Goal: Task Accomplishment & Management: Manage account settings

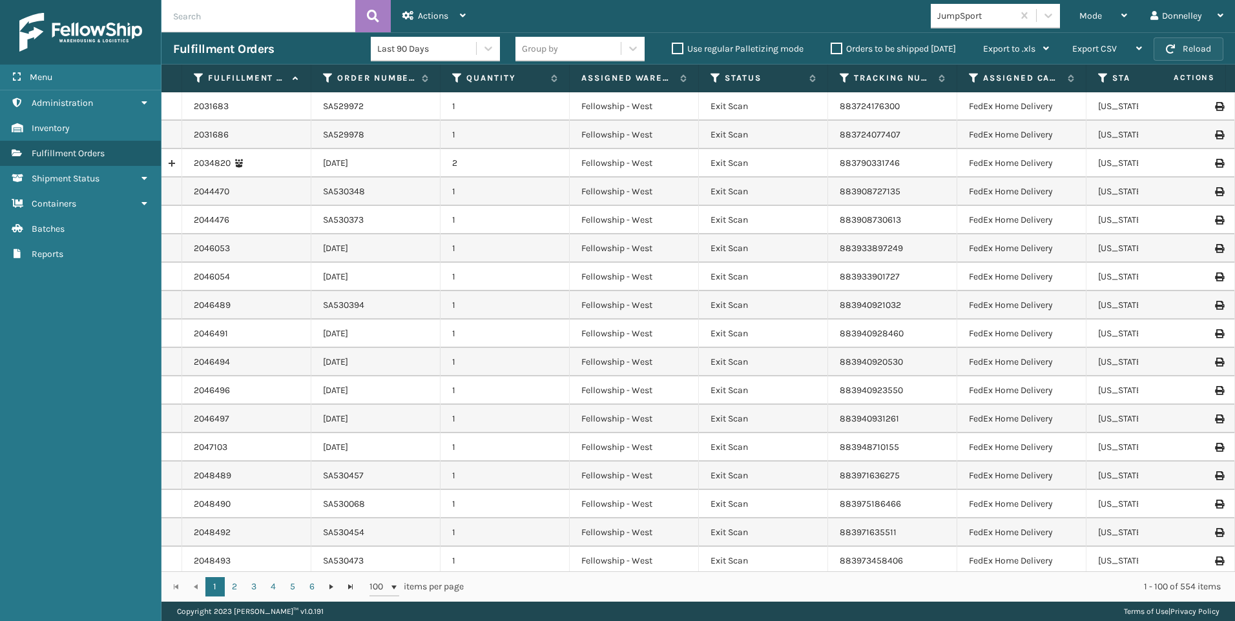
click at [1195, 50] on button "Reload" at bounding box center [1188, 48] width 70 height 23
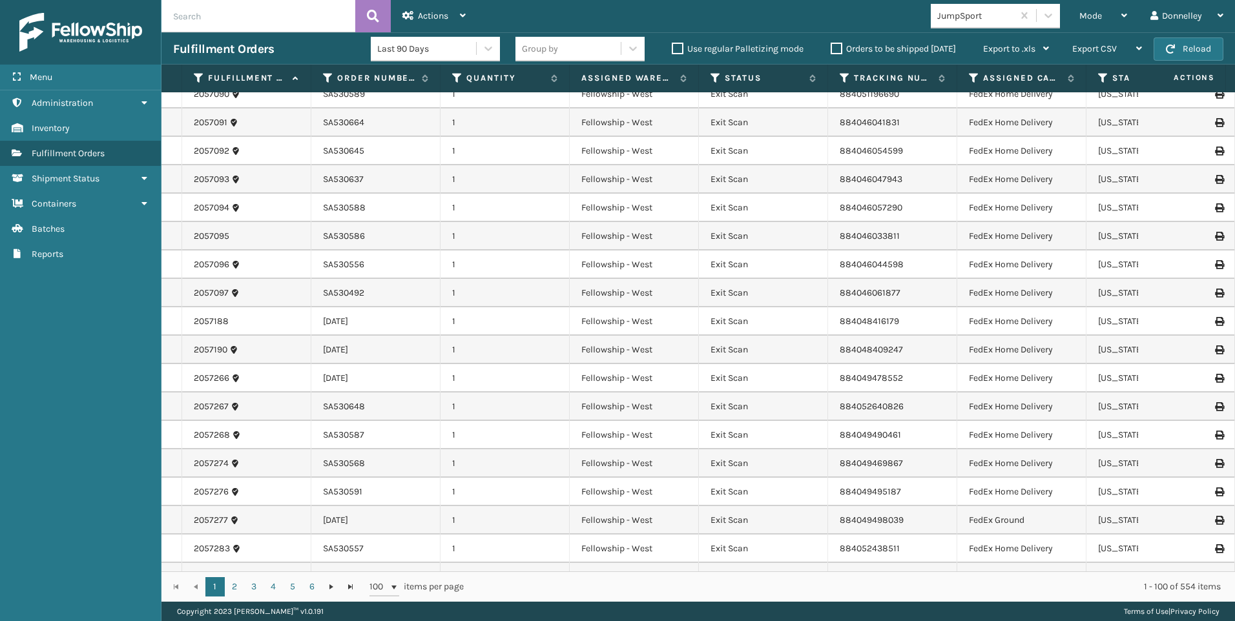
scroll to position [2372, 0]
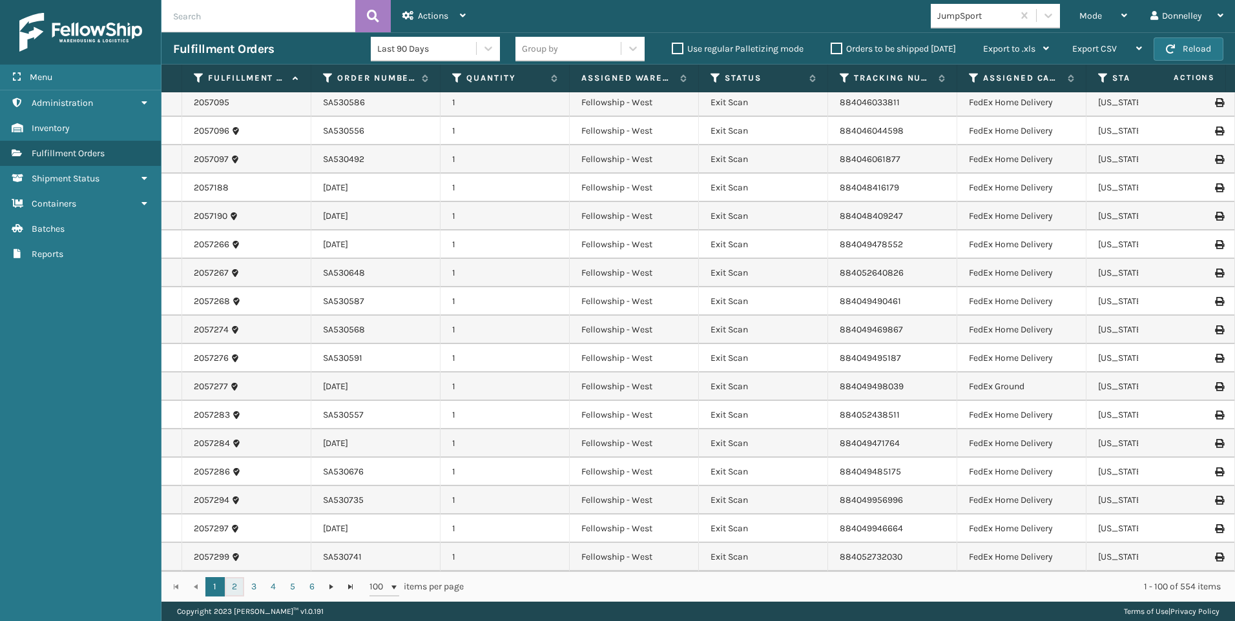
click at [234, 594] on link "2" at bounding box center [234, 586] width 19 height 19
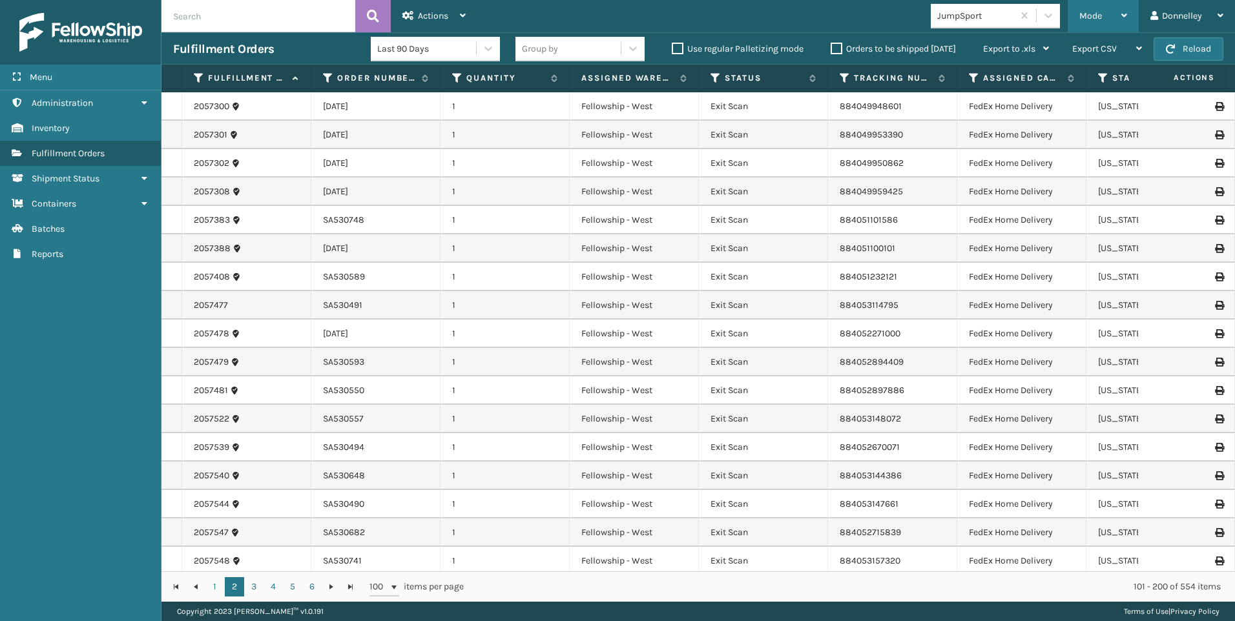
click at [1128, 11] on div "Mode Regular Mode Picking Mode Labeling Mode Exit Scan Mode" at bounding box center [1103, 16] width 71 height 32
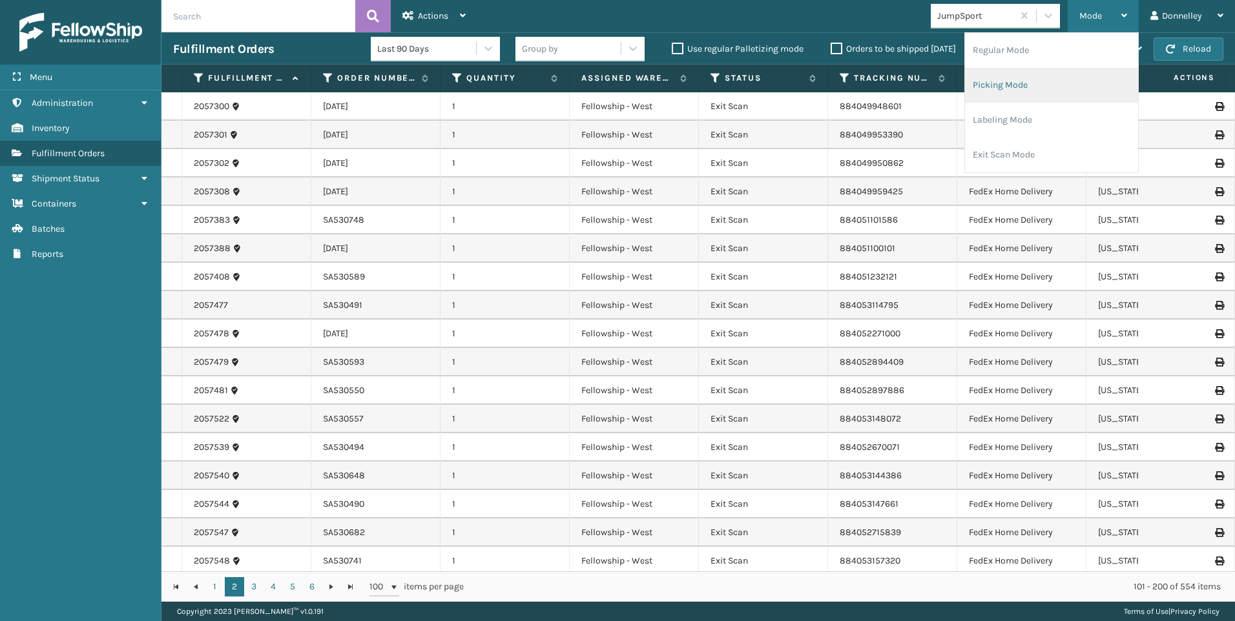
click at [1048, 92] on li "Picking Mode" at bounding box center [1051, 85] width 173 height 35
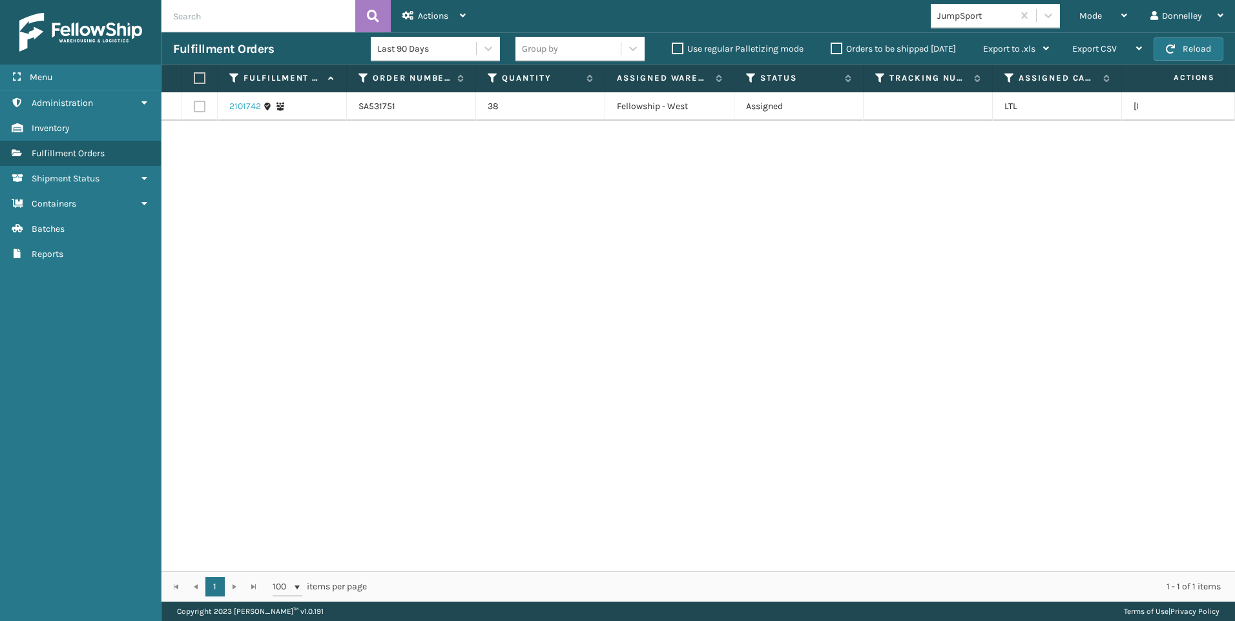
click at [250, 103] on link "2101742" at bounding box center [245, 106] width 32 height 13
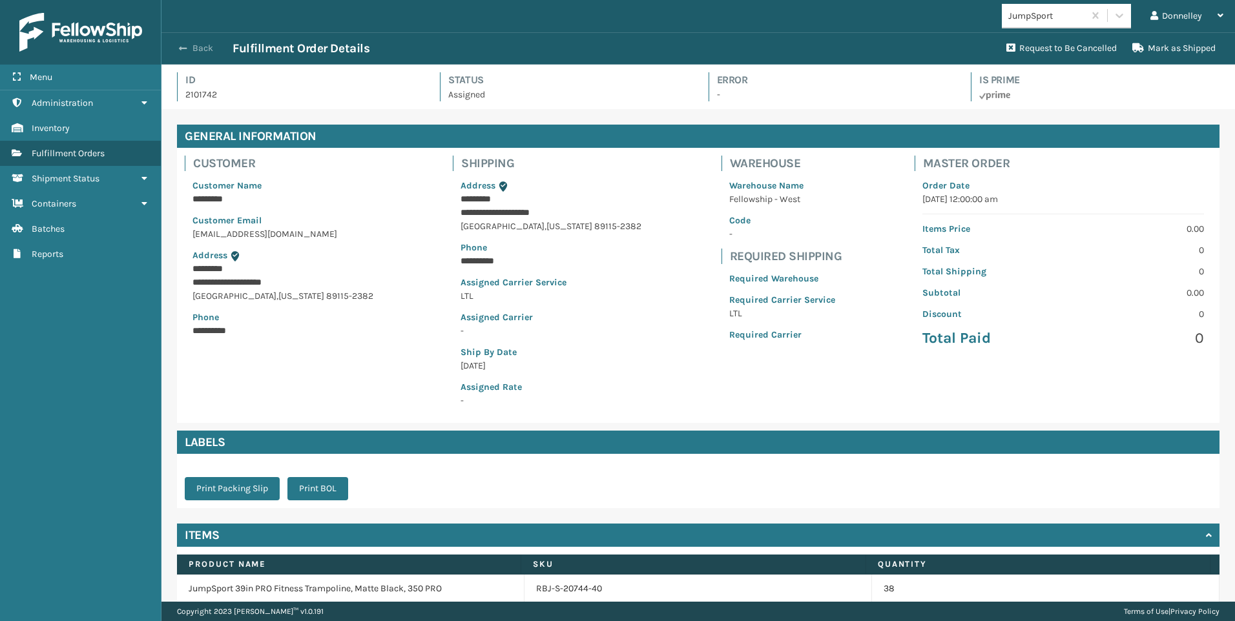
click at [207, 43] on button "Back" at bounding box center [202, 49] width 59 height 12
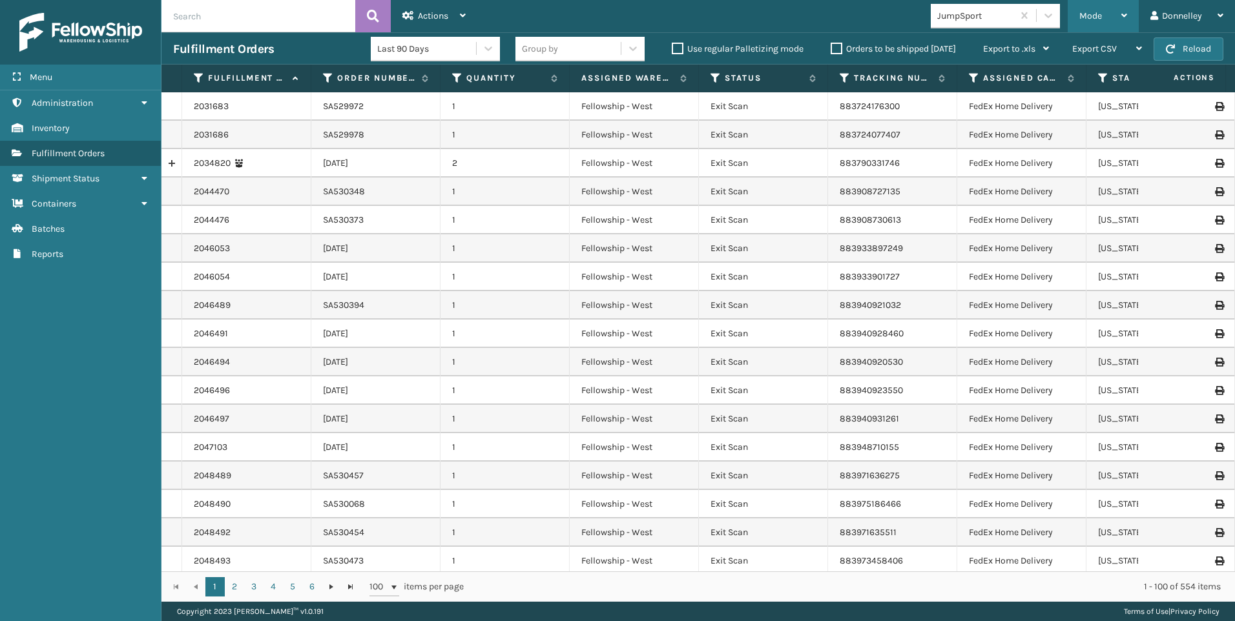
click at [1108, 20] on div "Mode" at bounding box center [1103, 16] width 48 height 32
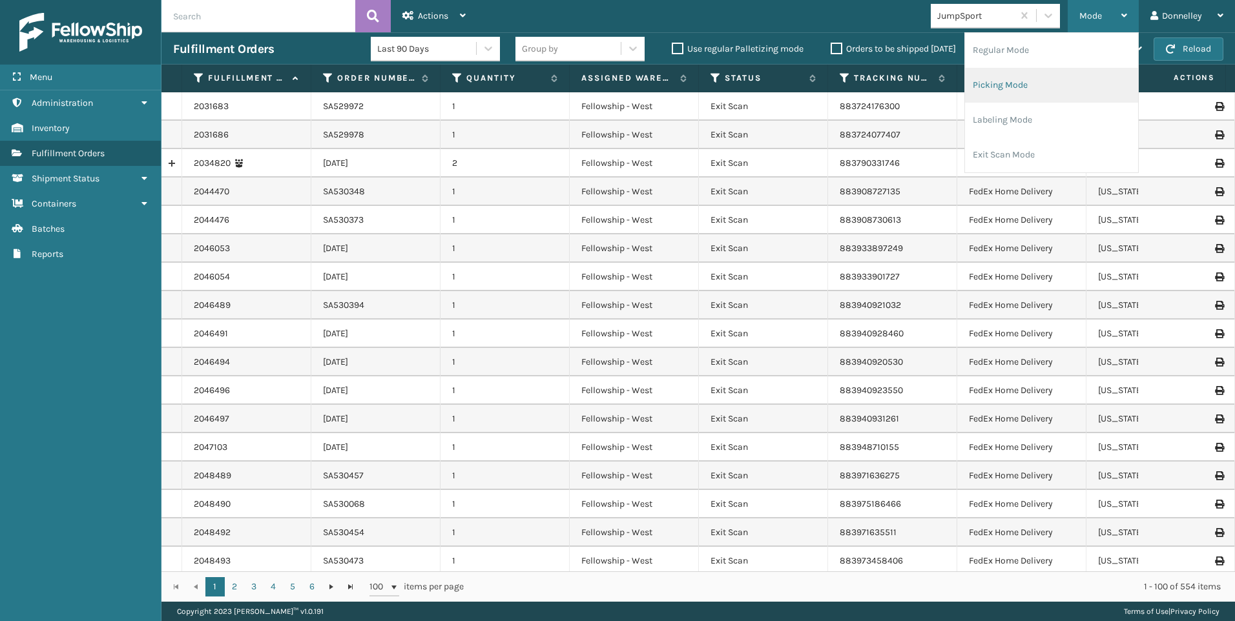
click at [1020, 84] on li "Picking Mode" at bounding box center [1051, 85] width 173 height 35
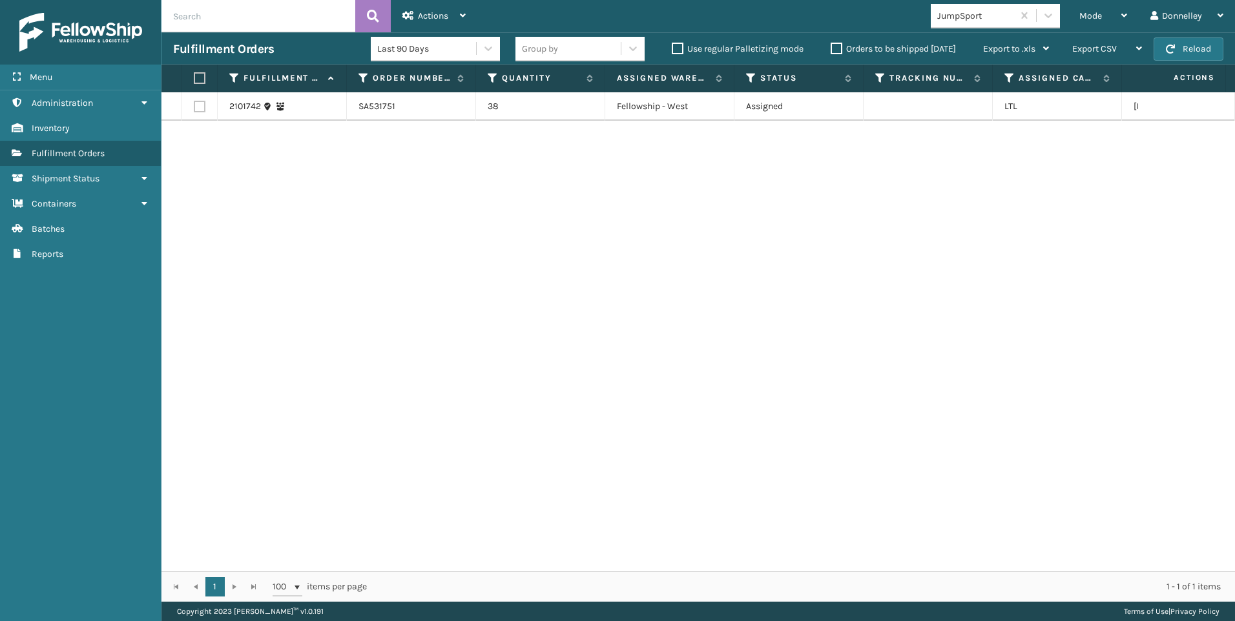
click at [195, 108] on label at bounding box center [200, 107] width 12 height 12
click at [194, 108] on input "checkbox" at bounding box center [194, 105] width 1 height 8
checkbox input "true"
click at [249, 107] on link "2101742" at bounding box center [245, 106] width 32 height 13
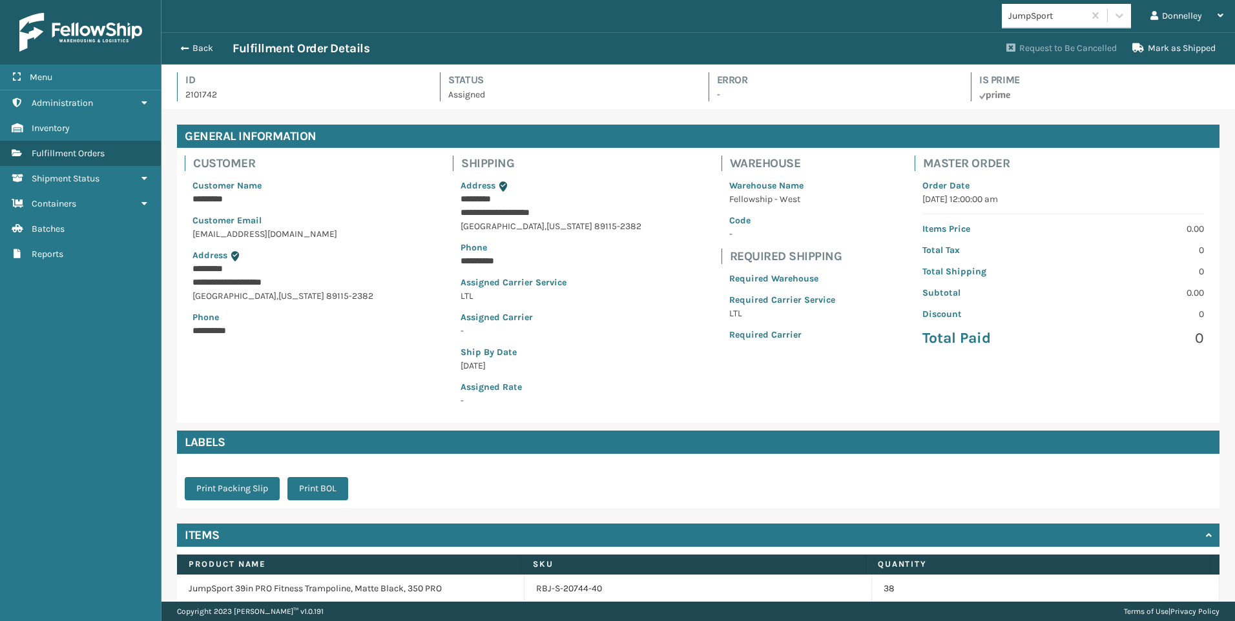
click at [1060, 48] on button "Request to Be Cancelled" at bounding box center [1061, 49] width 126 height 26
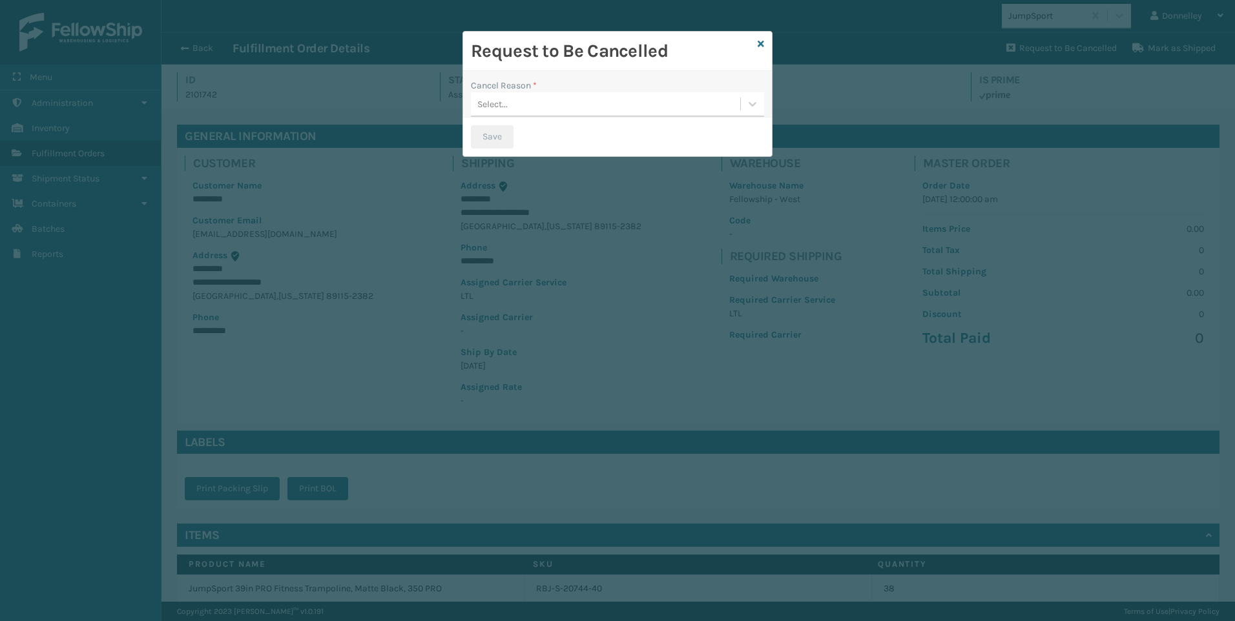
click at [698, 105] on div "Select..." at bounding box center [605, 104] width 269 height 21
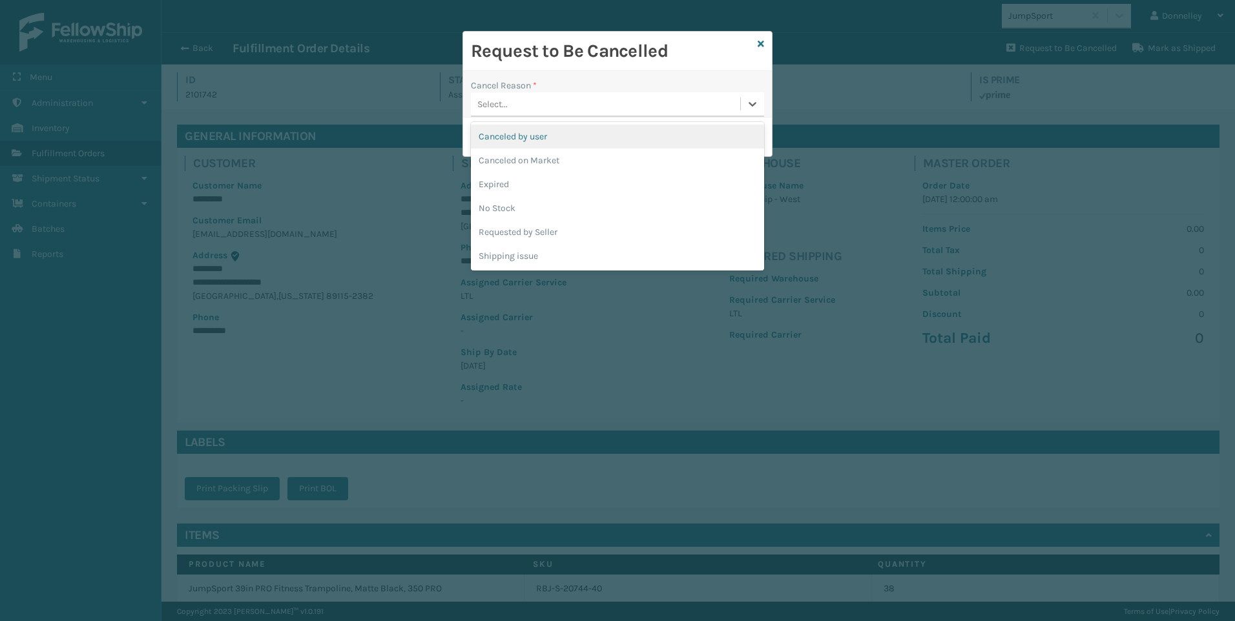
click at [610, 141] on div "Canceled by user" at bounding box center [617, 137] width 293 height 24
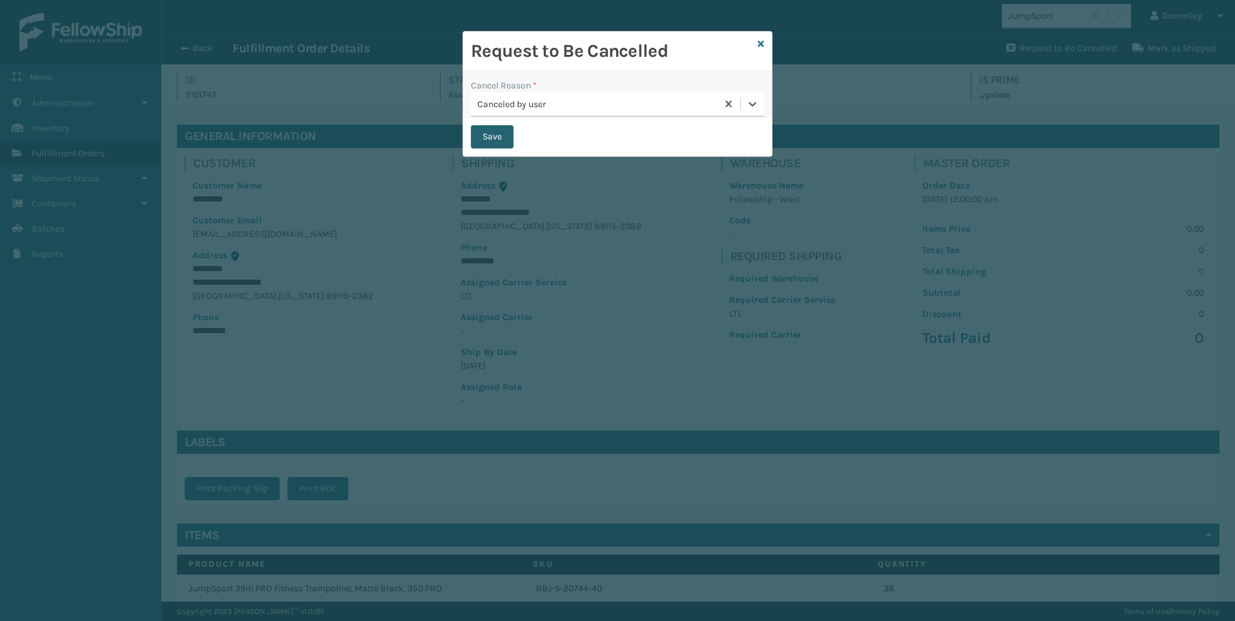
click at [504, 132] on button "Save" at bounding box center [492, 136] width 43 height 23
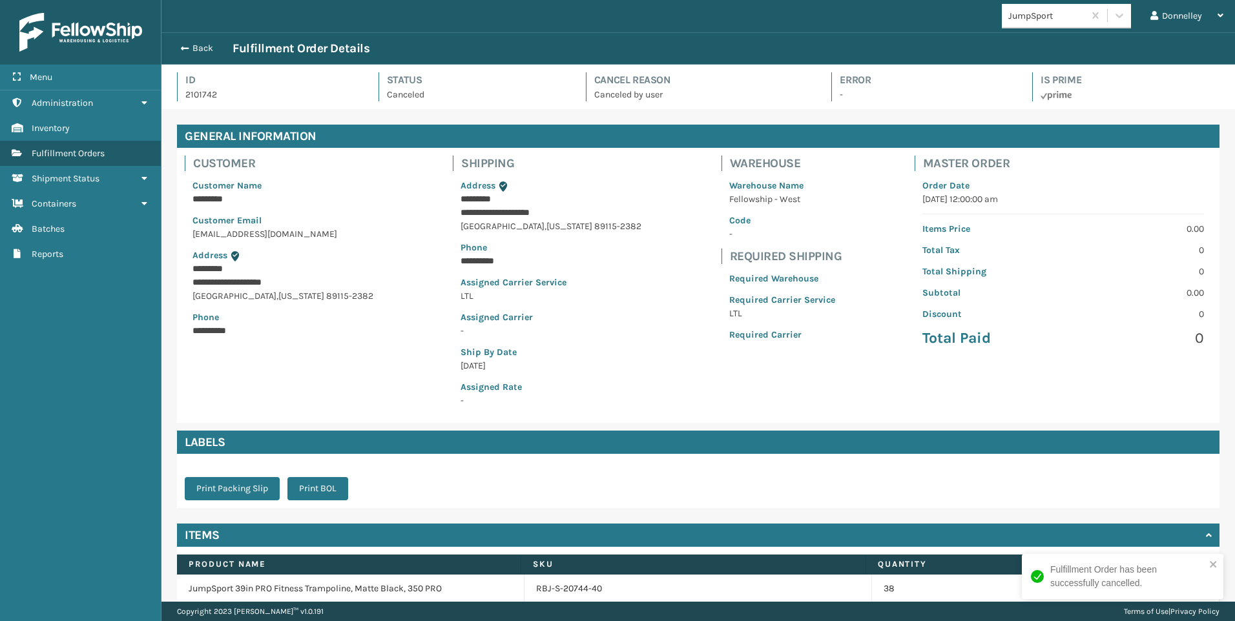
scroll to position [31, 1073]
click at [175, 47] on button "Back" at bounding box center [202, 49] width 59 height 12
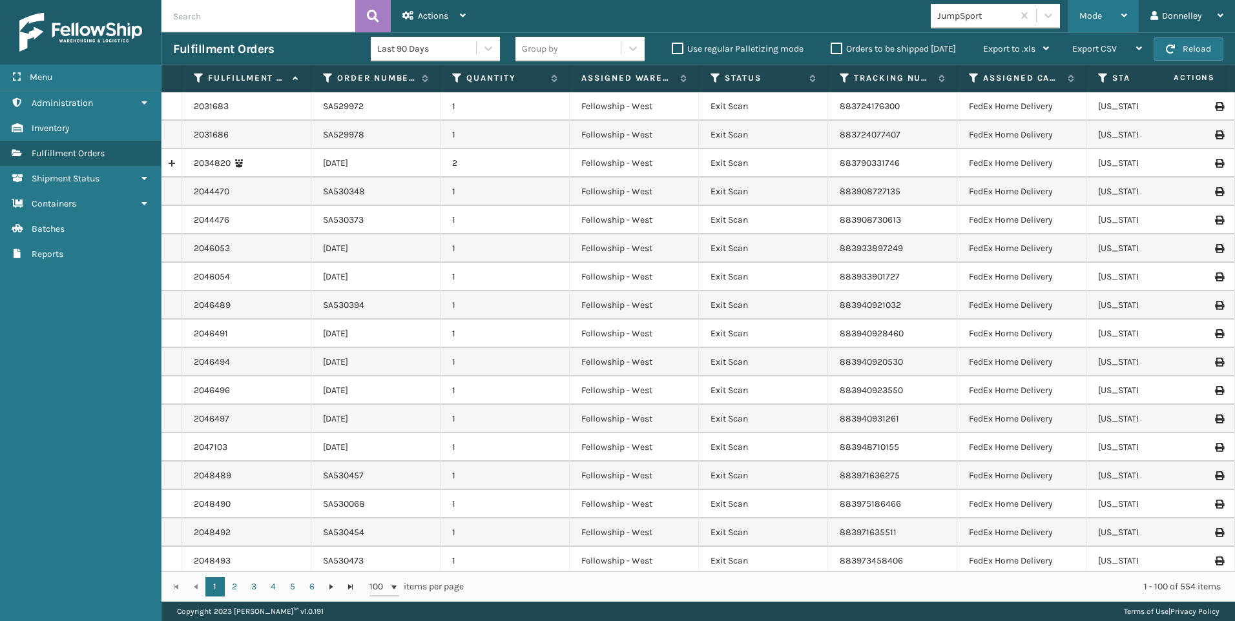
click at [1097, 19] on span "Mode" at bounding box center [1090, 15] width 23 height 11
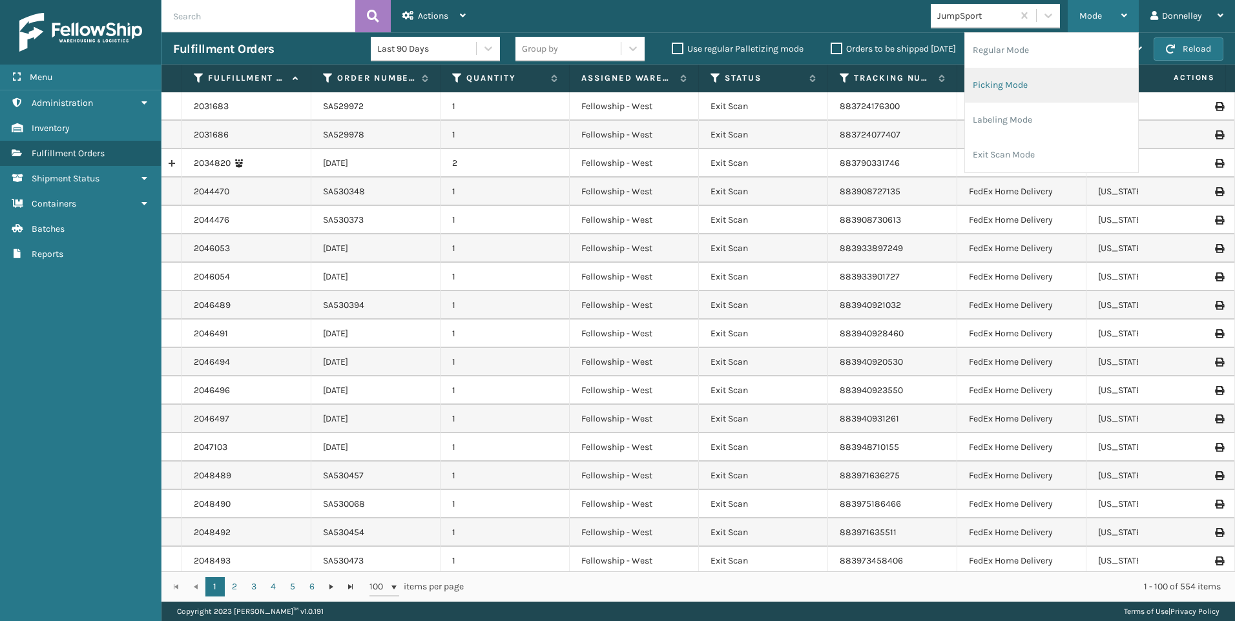
click at [1056, 85] on li "Picking Mode" at bounding box center [1051, 85] width 173 height 35
